Goal: Navigation & Orientation: Find specific page/section

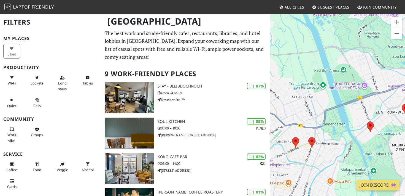
drag, startPoint x: 369, startPoint y: 142, endPoint x: 338, endPoint y: 141, distance: 31.7
click at [338, 141] on div at bounding box center [337, 112] width 135 height 196
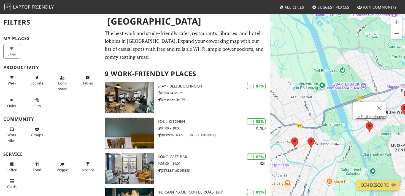
click at [366, 122] on area at bounding box center [366, 122] width 0 height 0
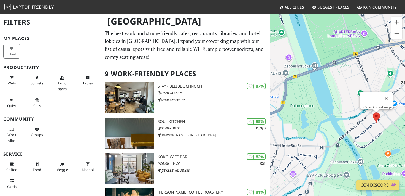
drag, startPoint x: 349, startPoint y: 136, endPoint x: 303, endPoint y: 132, distance: 46.4
click at [303, 132] on div "Café Glücksbringer" at bounding box center [337, 112] width 135 height 196
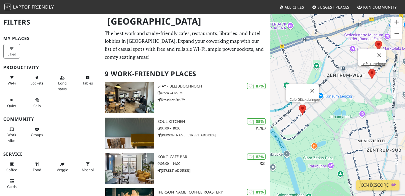
click at [368, 69] on area at bounding box center [368, 69] width 0 height 0
click at [314, 132] on div "Café Tunichtgut" at bounding box center [337, 112] width 135 height 196
click at [323, 75] on div "Café Tunichtgut" at bounding box center [337, 112] width 135 height 196
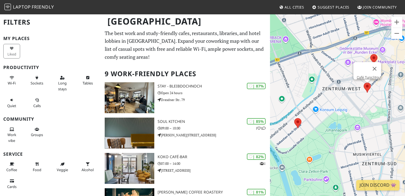
click at [379, 43] on div "Um von einem Element zum anderen zu gelangen, drückst du die Pfeiltasten entspr…" at bounding box center [337, 112] width 135 height 196
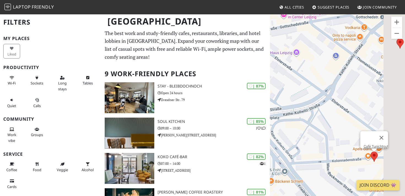
drag, startPoint x: 373, startPoint y: 89, endPoint x: 298, endPoint y: 83, distance: 74.4
click at [299, 85] on div "Um von einem Element zum anderen zu gelangen, drückst du die Pfeiltasten entspr…" at bounding box center [337, 112] width 135 height 196
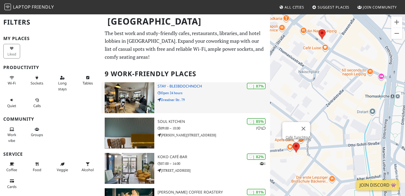
drag, startPoint x: 329, startPoint y: 94, endPoint x: 264, endPoint y: 87, distance: 65.4
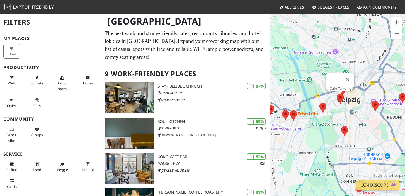
drag, startPoint x: 340, startPoint y: 146, endPoint x: 386, endPoint y: 115, distance: 56.2
click at [387, 114] on div "Um von einem Element zum anderen zu gelangen, drückst du die Pfeiltasten entspr…" at bounding box center [337, 112] width 135 height 196
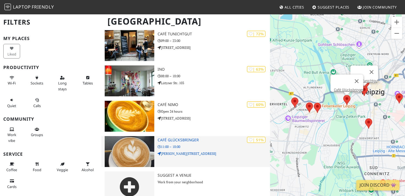
scroll to position [239, 0]
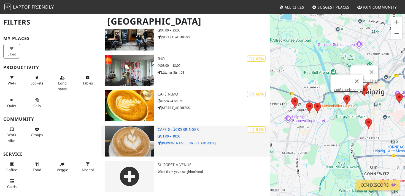
click at [171, 127] on h3 "Café Glücksbringer" at bounding box center [214, 129] width 112 height 5
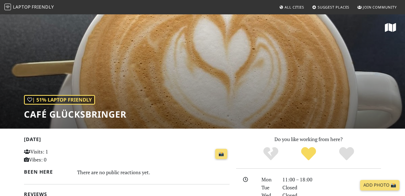
click at [94, 113] on h1 "Café Glücksbringer" at bounding box center [75, 114] width 103 height 10
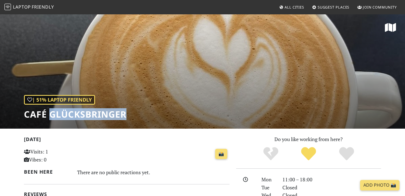
click at [94, 113] on h1 "Café Glücksbringer" at bounding box center [75, 114] width 103 height 10
copy div "Café Glücksbringer"
